Goal: Task Accomplishment & Management: Manage account settings

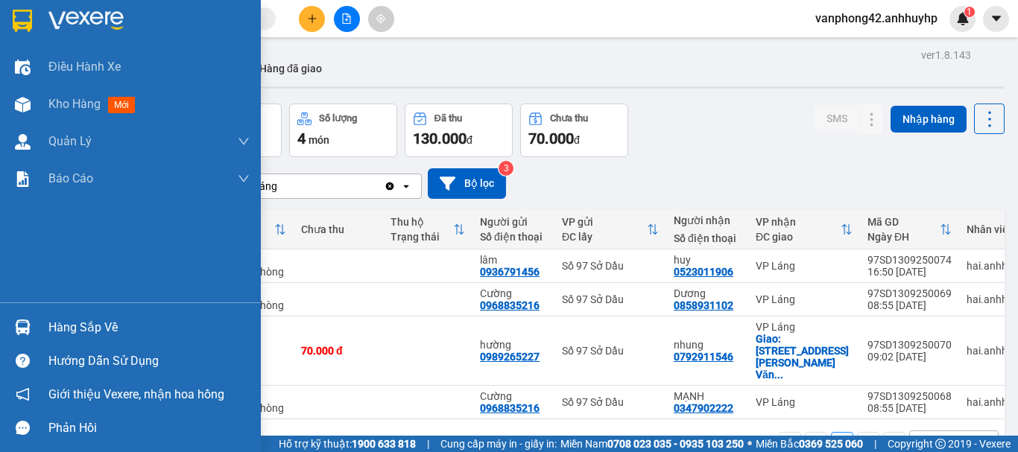
click at [38, 325] on div "Hàng sắp về" at bounding box center [130, 328] width 261 height 34
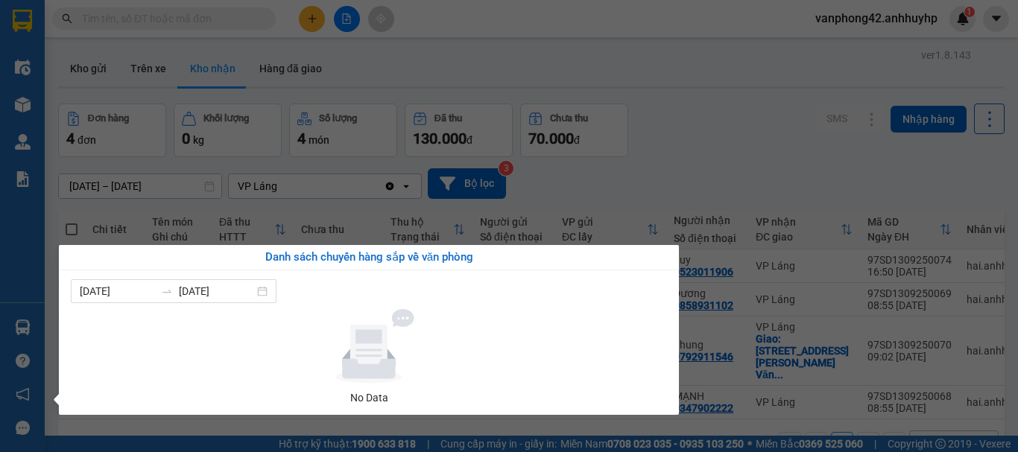
click at [654, 142] on section "Kết quả tìm kiếm ( 0 ) Bộ lọc No Data vanphong42.anhhuyhp 1 Điều hành xe Kho hà…" at bounding box center [509, 226] width 1018 height 452
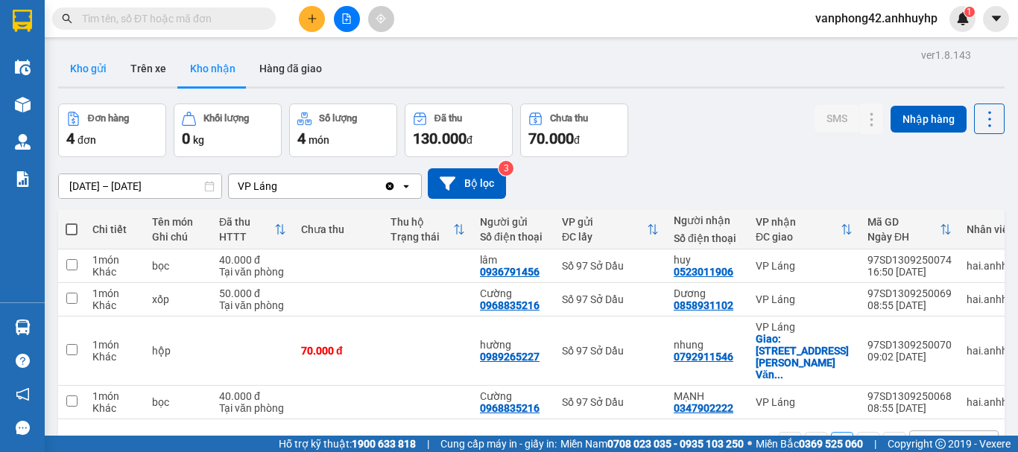
click at [84, 78] on button "Kho gửi" at bounding box center [88, 69] width 60 height 36
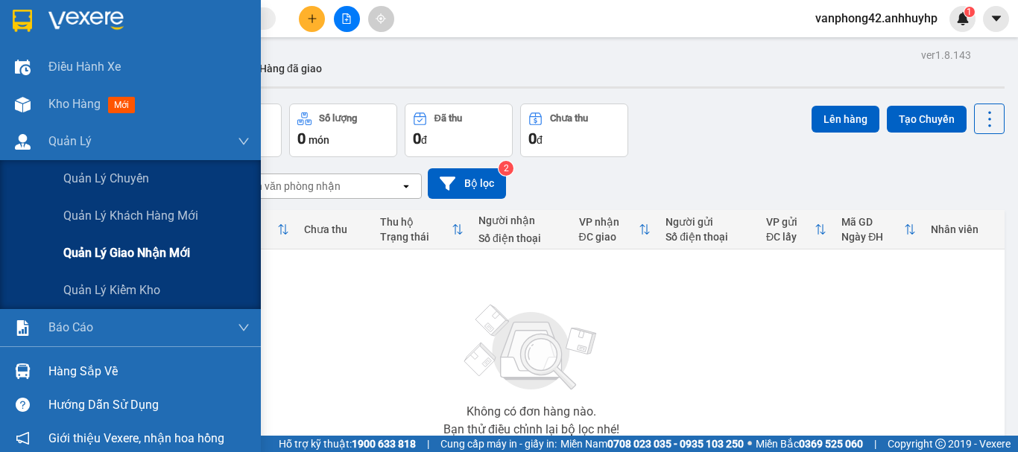
click at [118, 253] on span "Quản lý giao nhận mới" at bounding box center [126, 253] width 127 height 19
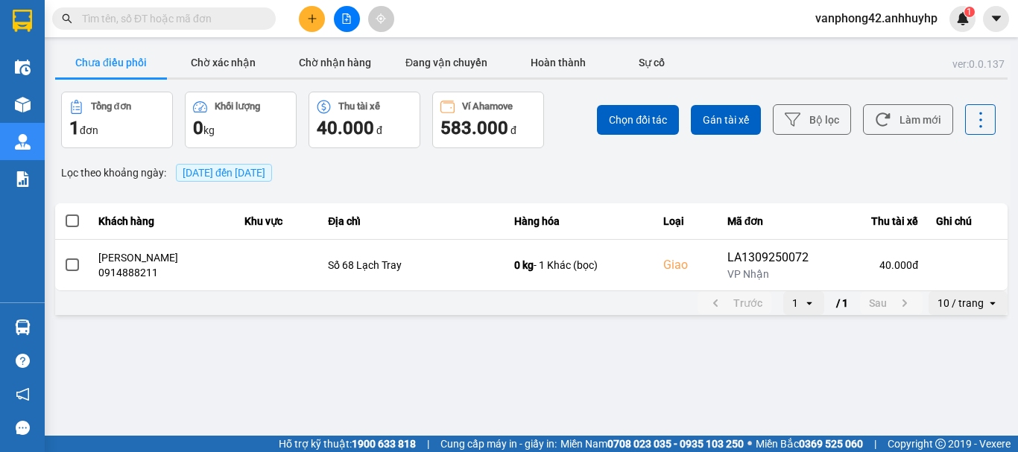
click at [114, 56] on button "Chưa điều phối" at bounding box center [111, 63] width 112 height 30
click at [246, 70] on button "Chờ xác nhận" at bounding box center [223, 63] width 112 height 30
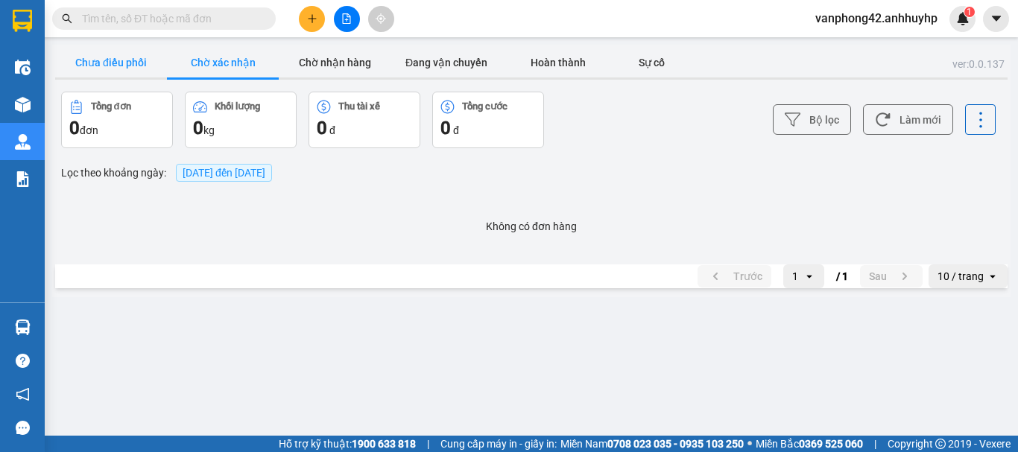
click at [105, 69] on button "Chưa điều phối" at bounding box center [111, 63] width 112 height 30
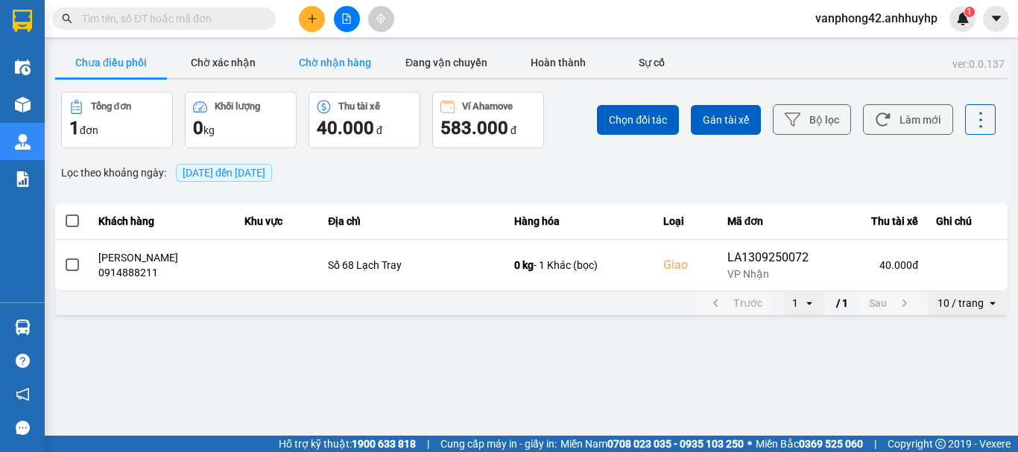
click at [343, 69] on button "Chờ nhận hàng" at bounding box center [335, 63] width 112 height 30
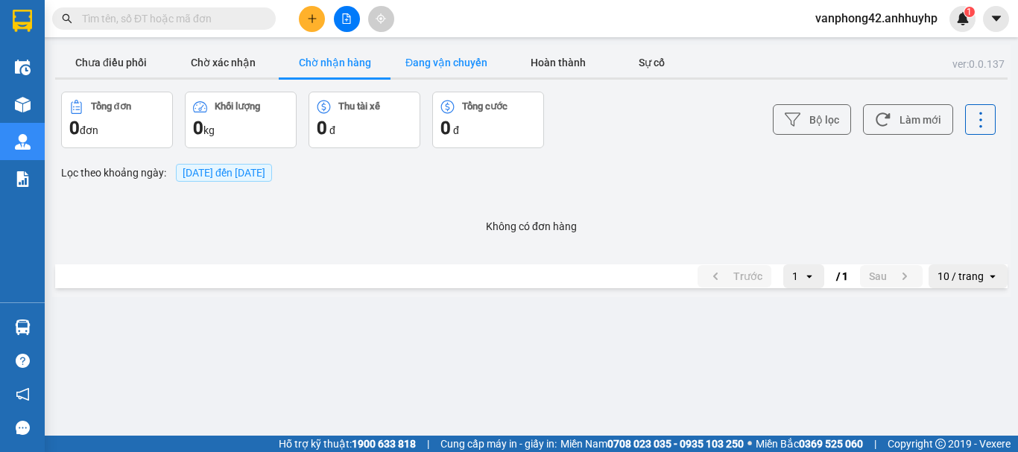
click at [432, 64] on button "Đang vận chuyển" at bounding box center [447, 63] width 112 height 30
click at [121, 62] on button "Chưa điều phối" at bounding box center [111, 63] width 112 height 30
